Goal: Check status: Check status

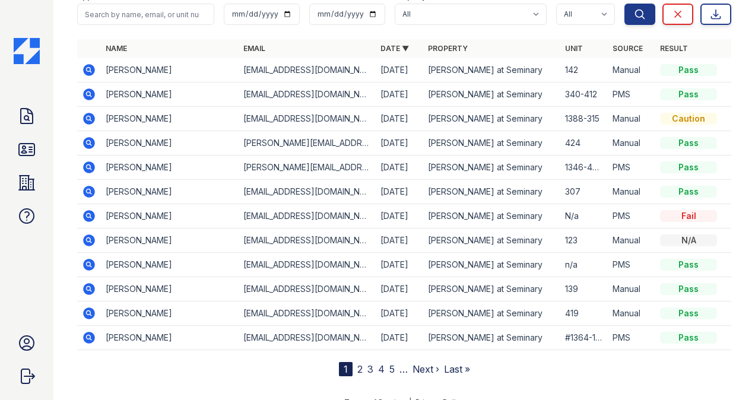
scroll to position [113, 0]
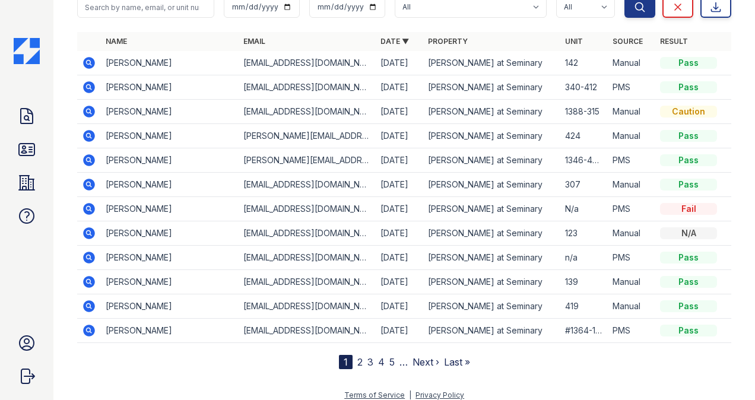
click at [12, 148] on div "Doc Verifications ID Verifications Properties FAQ Ana Maria Ureta CAF Managemen…" at bounding box center [26, 200] width 53 height 400
click at [30, 144] on icon at bounding box center [26, 150] width 15 height 12
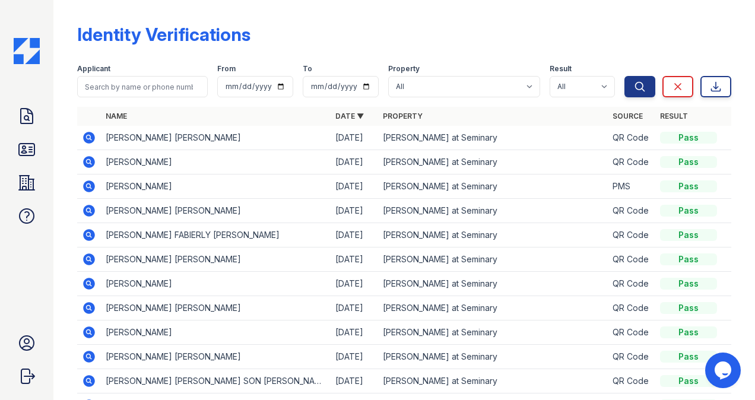
click at [89, 234] on icon at bounding box center [88, 234] width 3 height 3
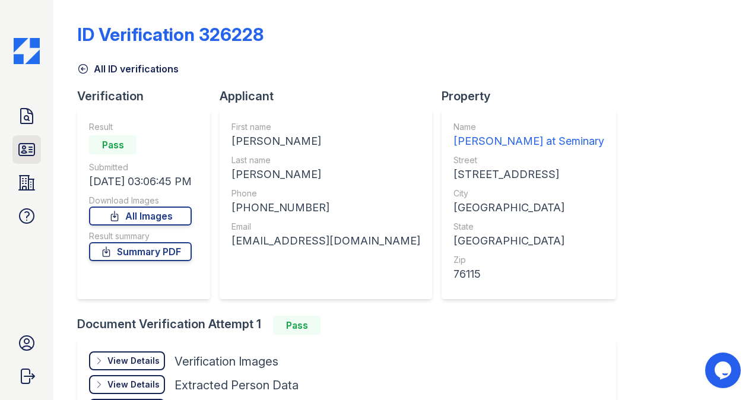
click at [26, 149] on icon at bounding box center [26, 149] width 19 height 19
